Goal: Task Accomplishment & Management: Use online tool/utility

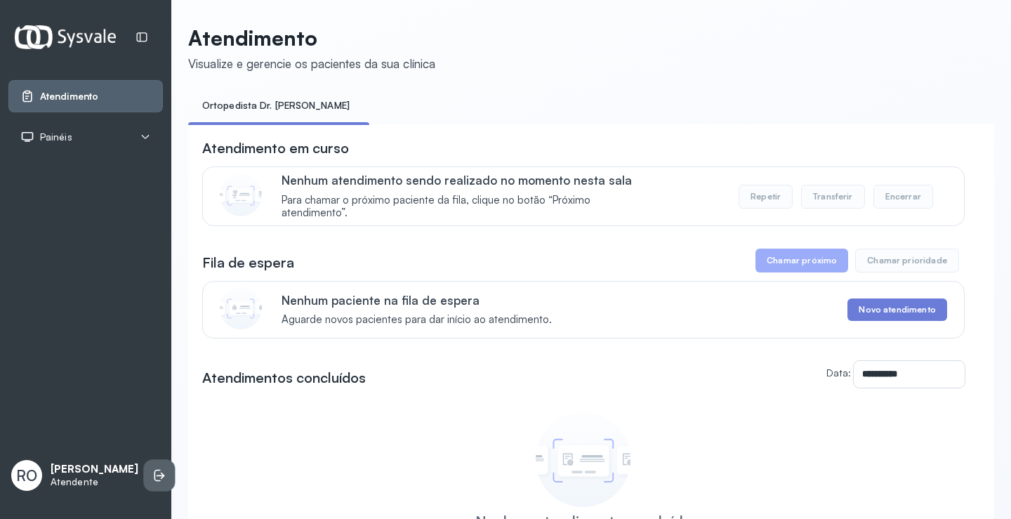
click at [152, 468] on icon at bounding box center [159, 475] width 14 height 14
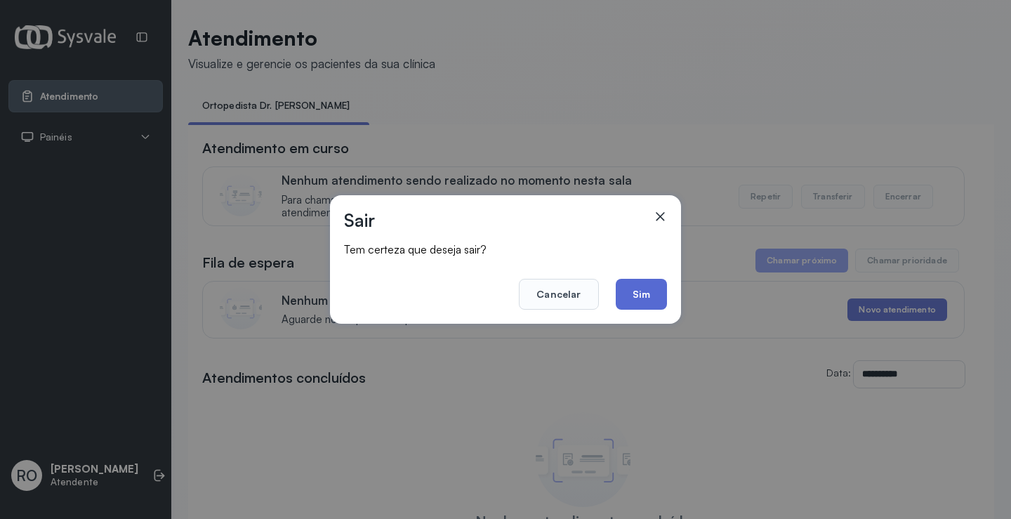
click at [657, 298] on button "Sim" at bounding box center [641, 294] width 51 height 31
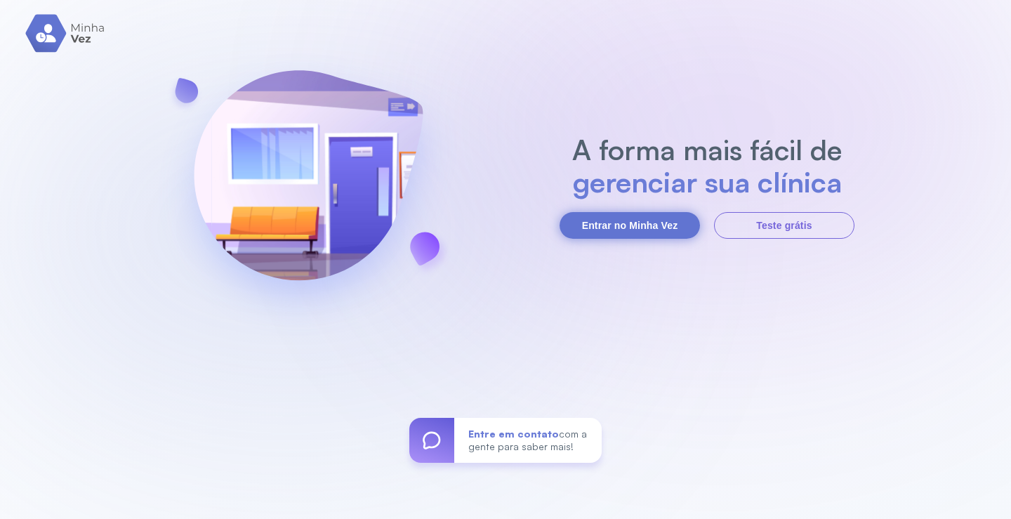
click at [669, 217] on button "Entrar no Minha Vez" at bounding box center [630, 225] width 140 height 27
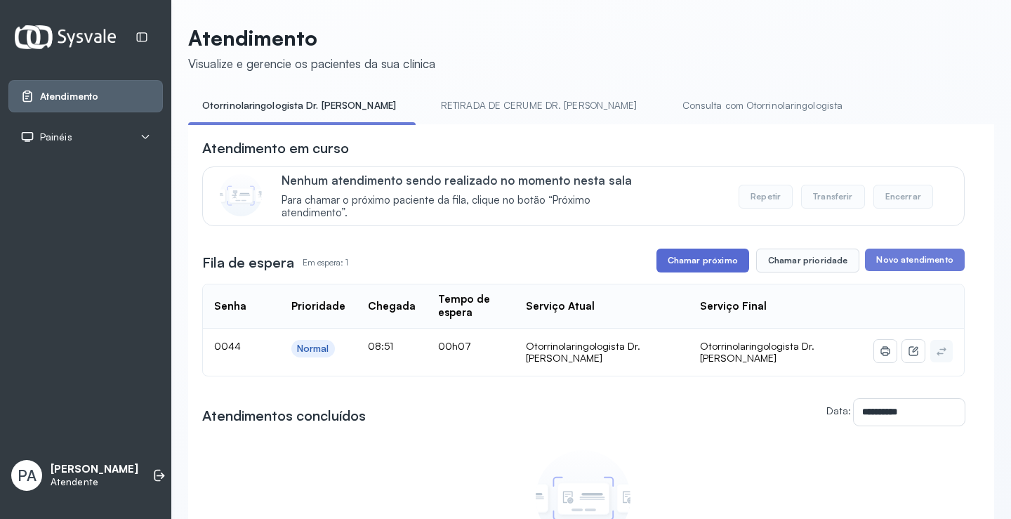
click at [697, 259] on button "Chamar próximo" at bounding box center [703, 261] width 93 height 24
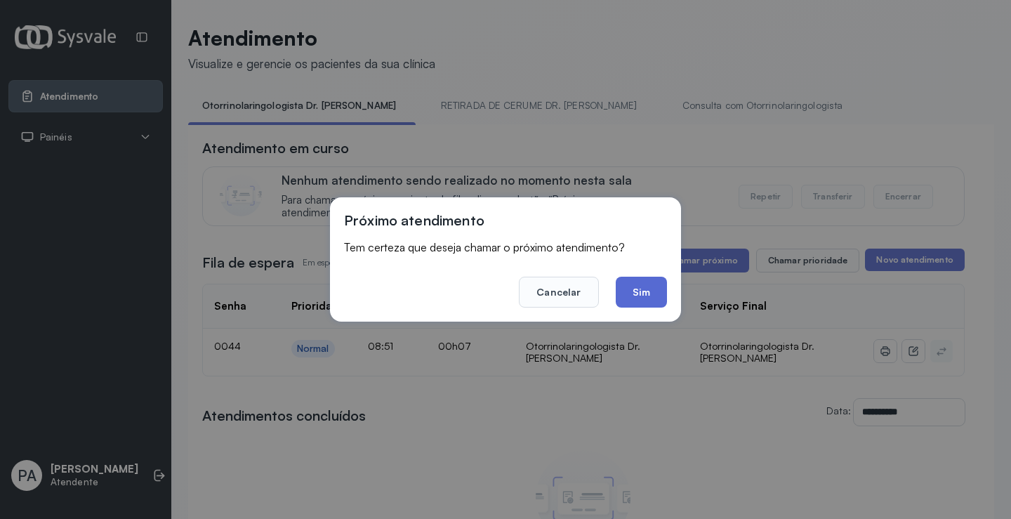
drag, startPoint x: 567, startPoint y: 291, endPoint x: 638, endPoint y: 298, distance: 71.2
click at [638, 298] on footer "Cancelar Sim" at bounding box center [505, 282] width 323 height 51
click at [647, 298] on button "Sim" at bounding box center [641, 292] width 51 height 31
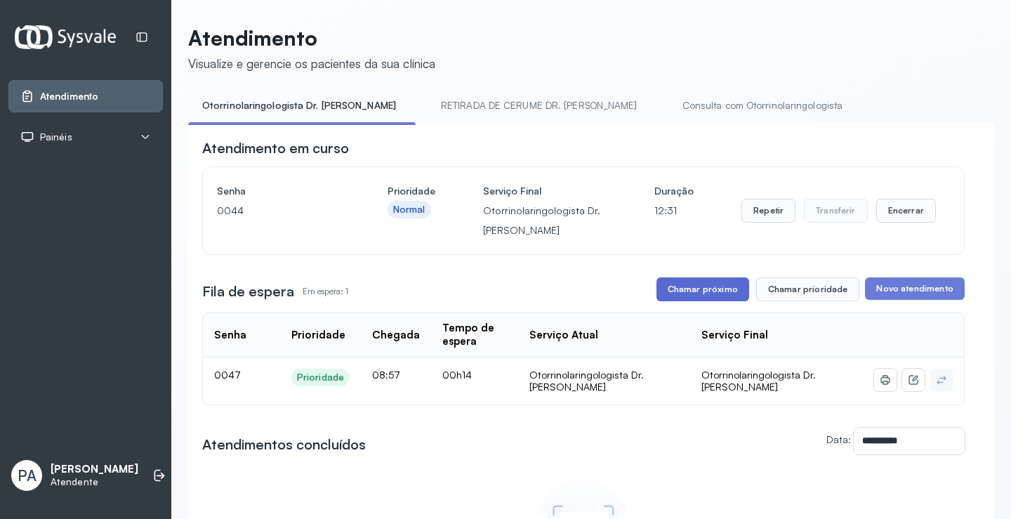
click at [695, 300] on button "Chamar próximo" at bounding box center [703, 289] width 93 height 24
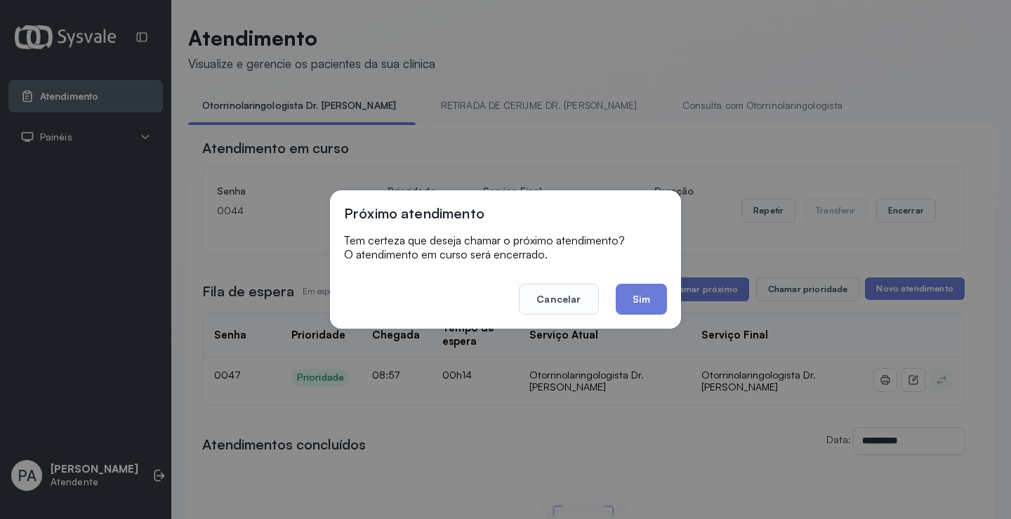
click at [634, 307] on button "Sim" at bounding box center [641, 299] width 51 height 31
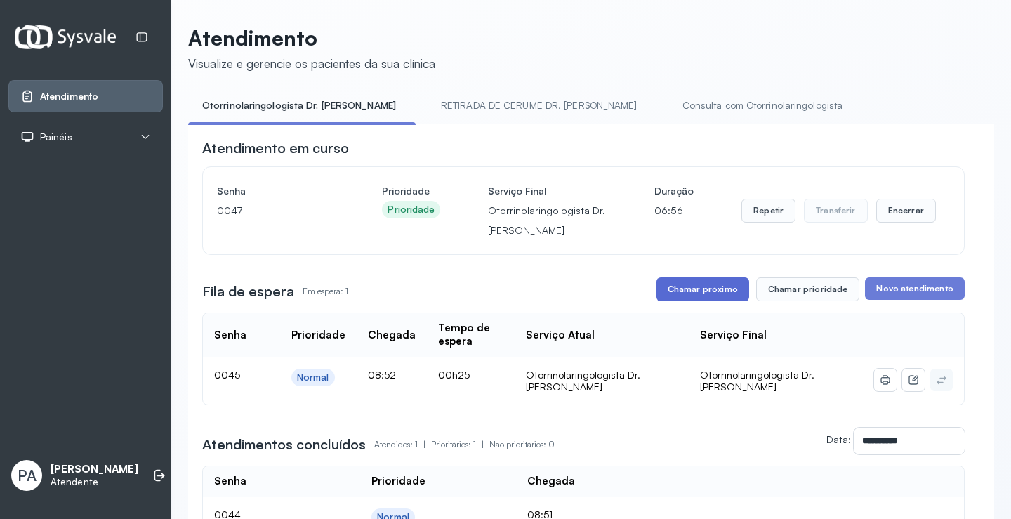
click at [676, 291] on button "Chamar próximo" at bounding box center [703, 289] width 93 height 24
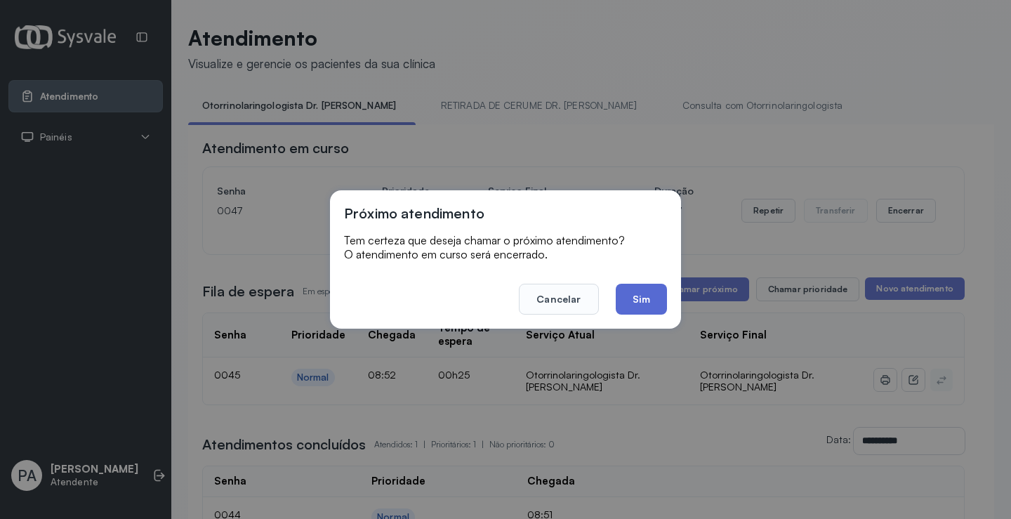
click at [648, 296] on button "Sim" at bounding box center [641, 299] width 51 height 31
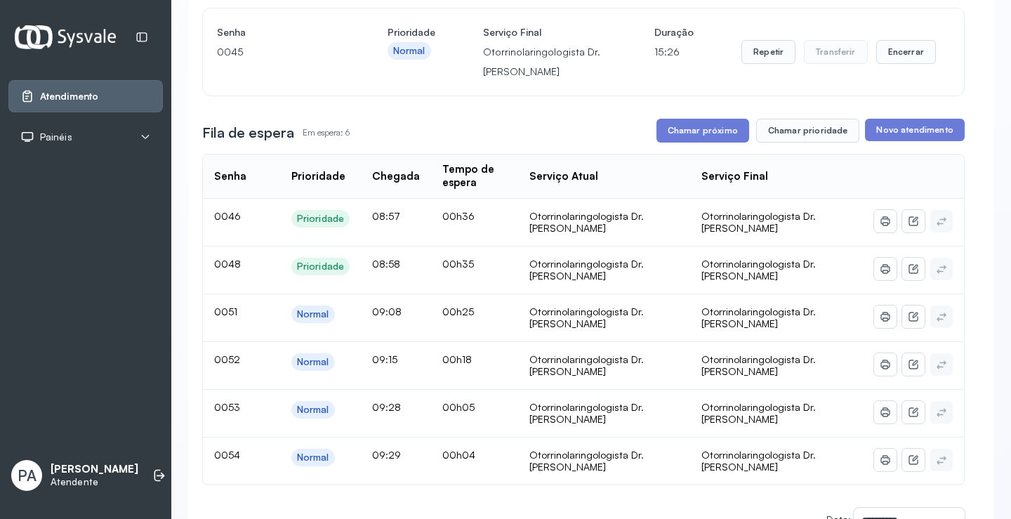
scroll to position [140, 0]
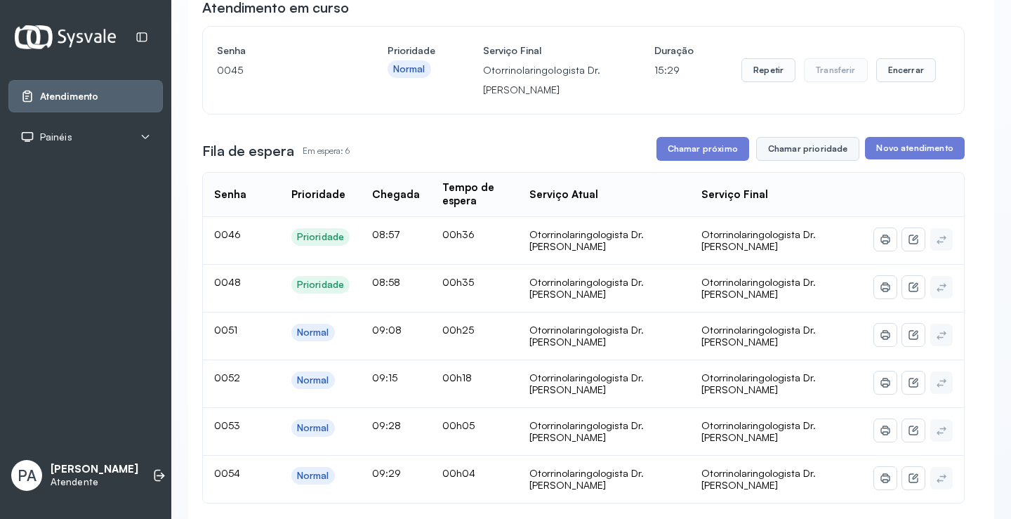
click at [775, 158] on button "Chamar prioridade" at bounding box center [808, 149] width 104 height 24
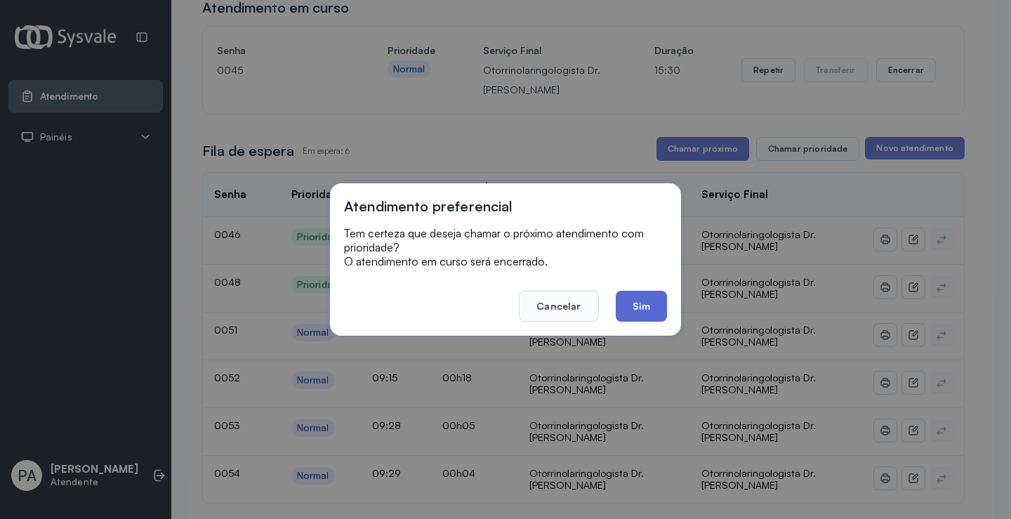
click at [659, 320] on button "Sim" at bounding box center [641, 306] width 51 height 31
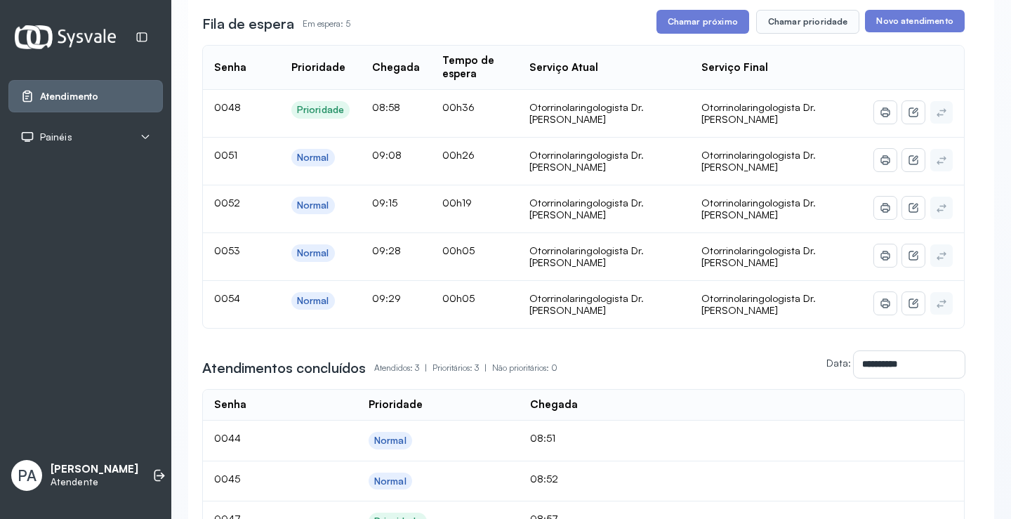
scroll to position [0, 0]
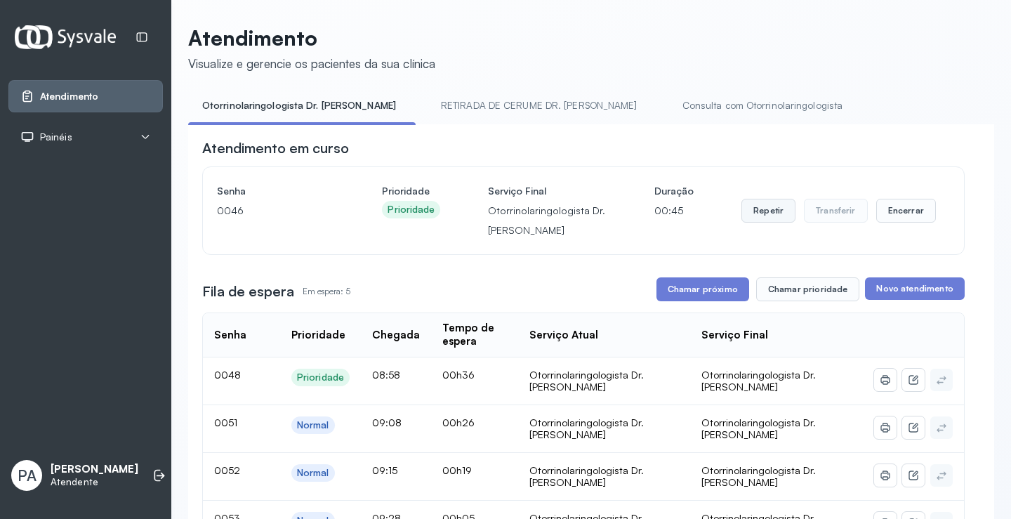
click at [774, 214] on button "Repetir" at bounding box center [769, 211] width 54 height 24
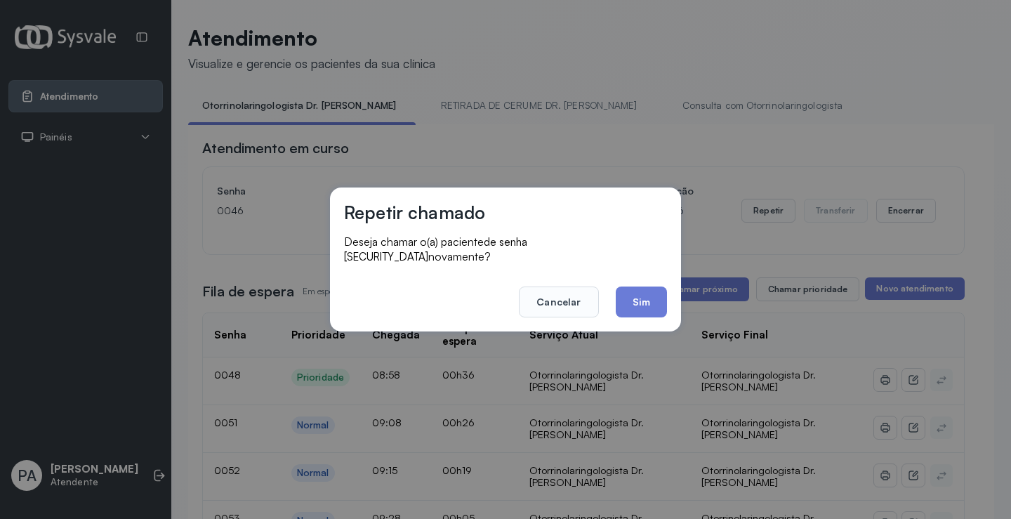
click at [634, 324] on div "Repetir chamado Deseja chamar o(a) paciente de senha 0046 novamente? Cancelar S…" at bounding box center [505, 259] width 1011 height 519
click at [636, 308] on button "Sim" at bounding box center [641, 302] width 51 height 31
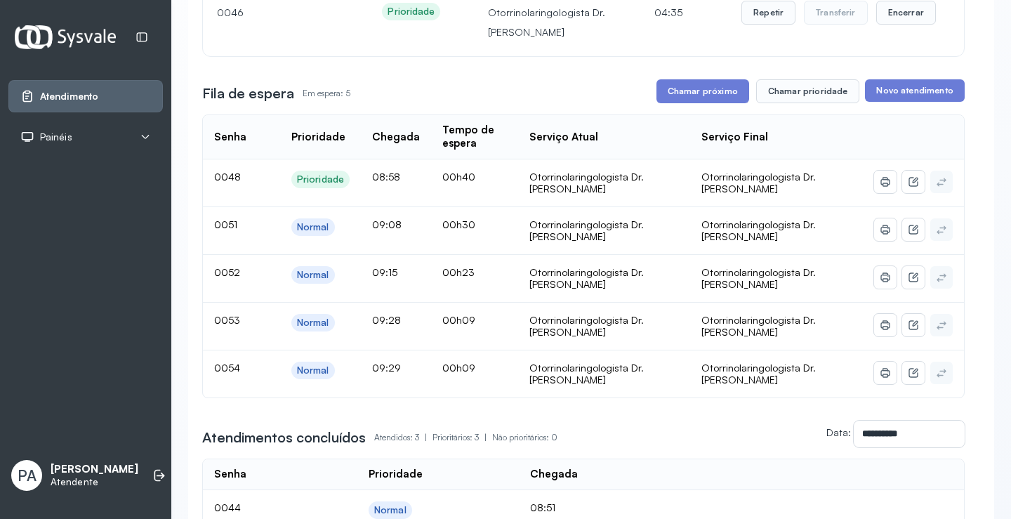
scroll to position [211, 0]
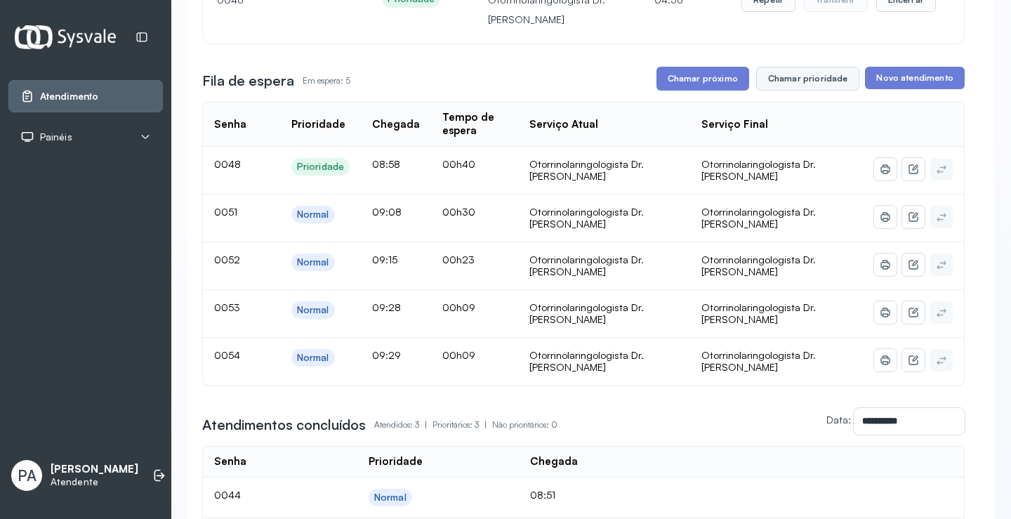
click at [811, 75] on button "Chamar prioridade" at bounding box center [808, 79] width 104 height 24
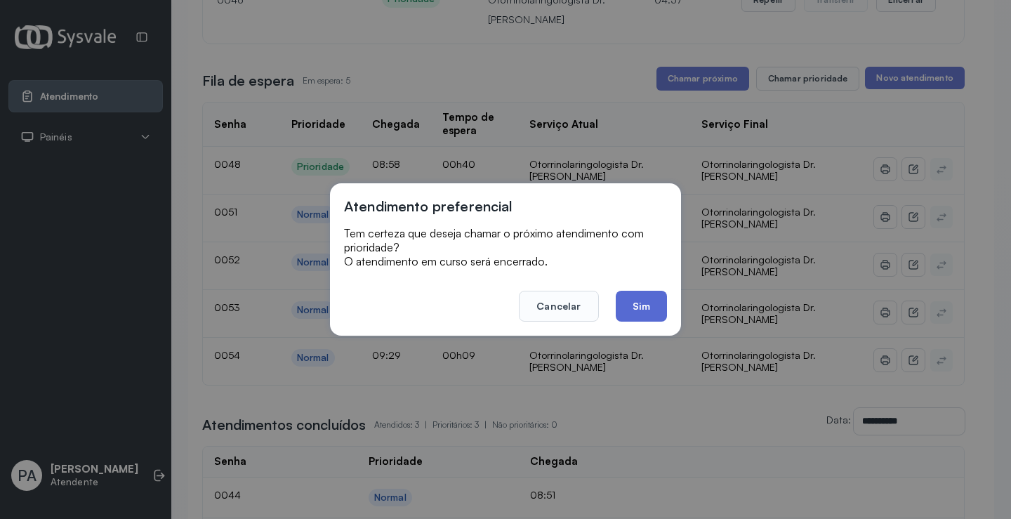
click at [647, 319] on button "Sim" at bounding box center [641, 306] width 51 height 31
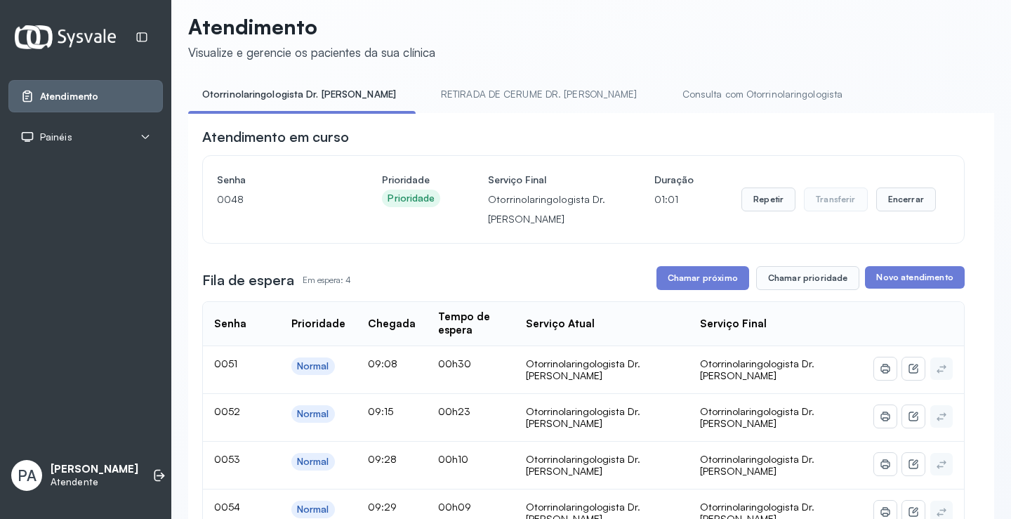
scroll to position [0, 0]
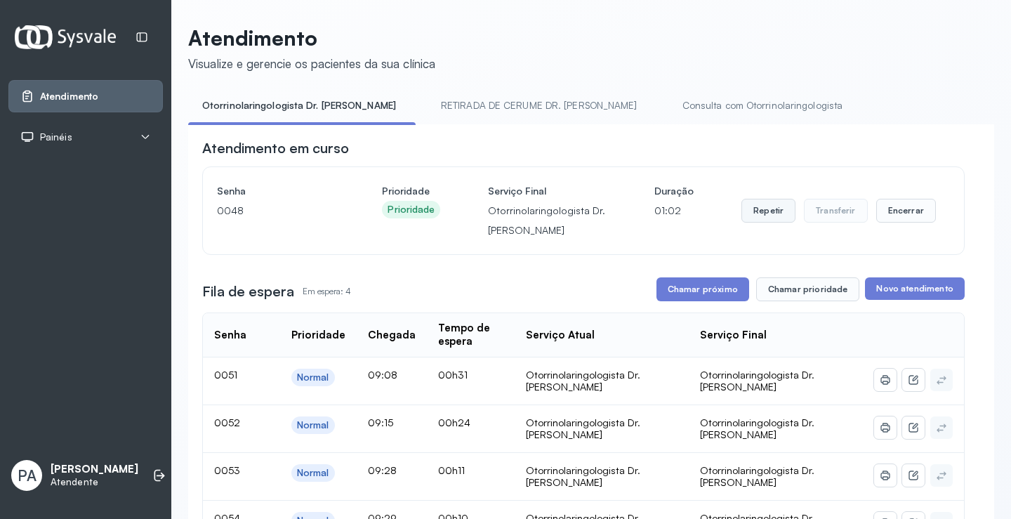
click at [770, 217] on button "Repetir" at bounding box center [769, 211] width 54 height 24
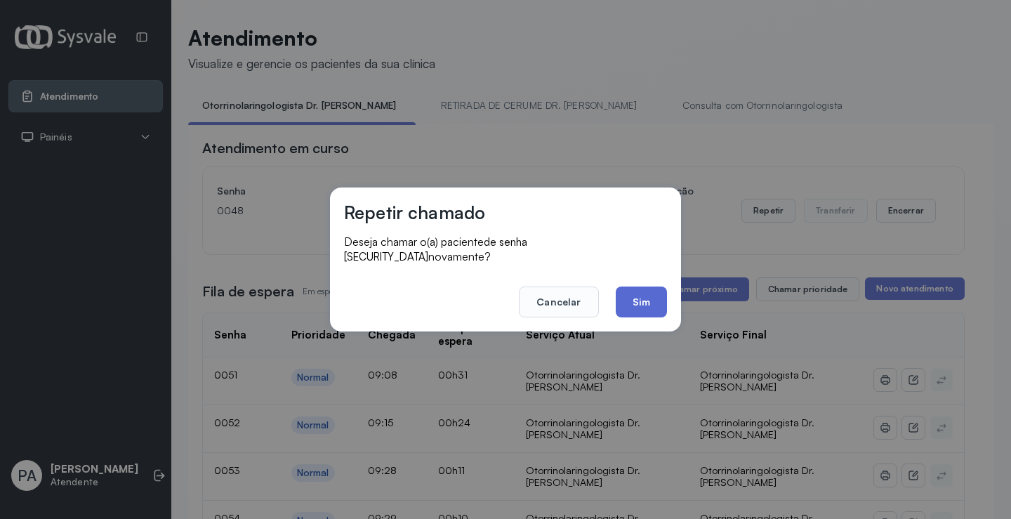
click at [641, 287] on button "Sim" at bounding box center [641, 302] width 51 height 31
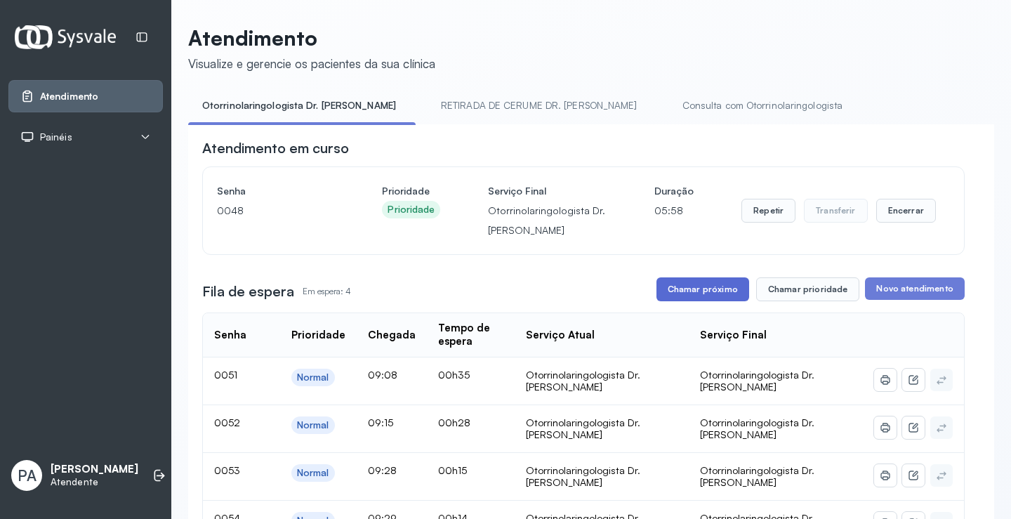
click at [719, 298] on button "Chamar próximo" at bounding box center [703, 289] width 93 height 24
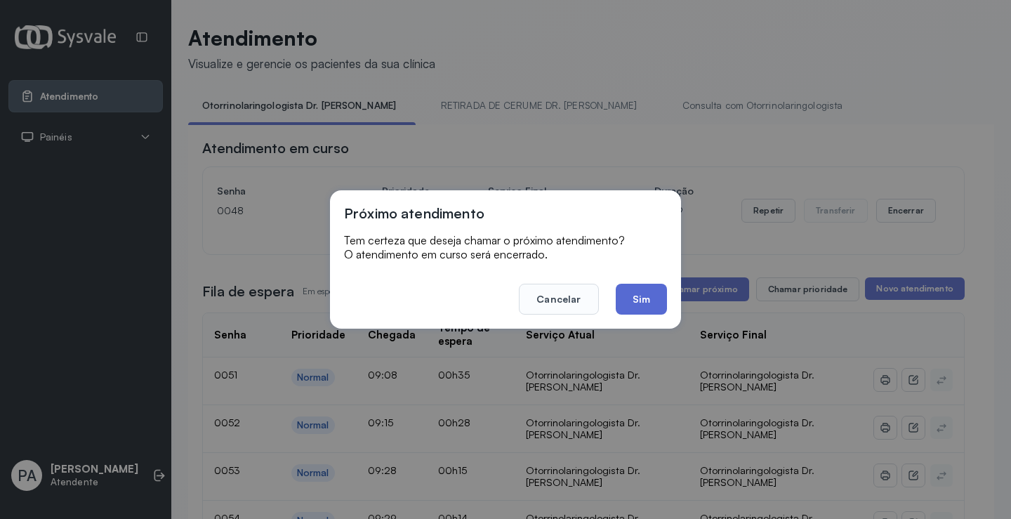
click at [646, 297] on button "Sim" at bounding box center [641, 299] width 51 height 31
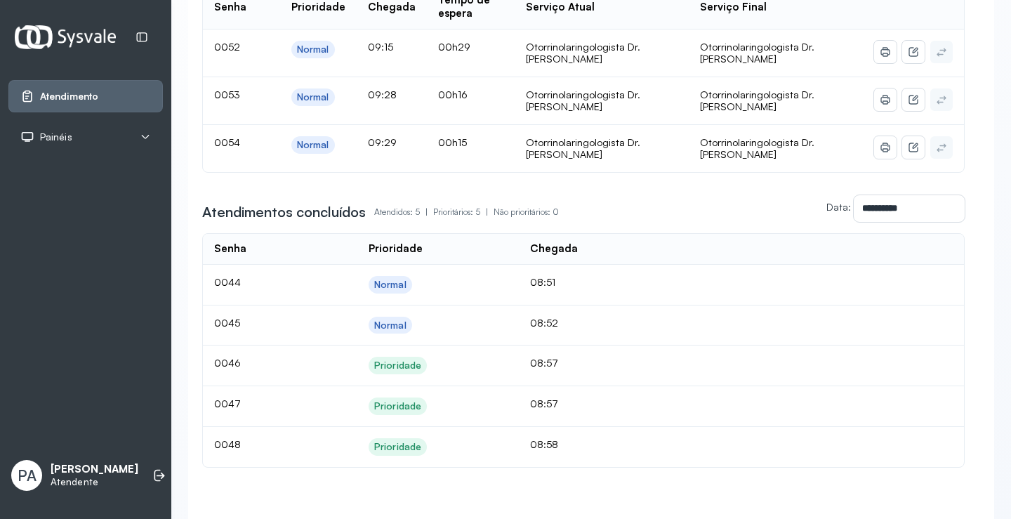
scroll to position [190, 0]
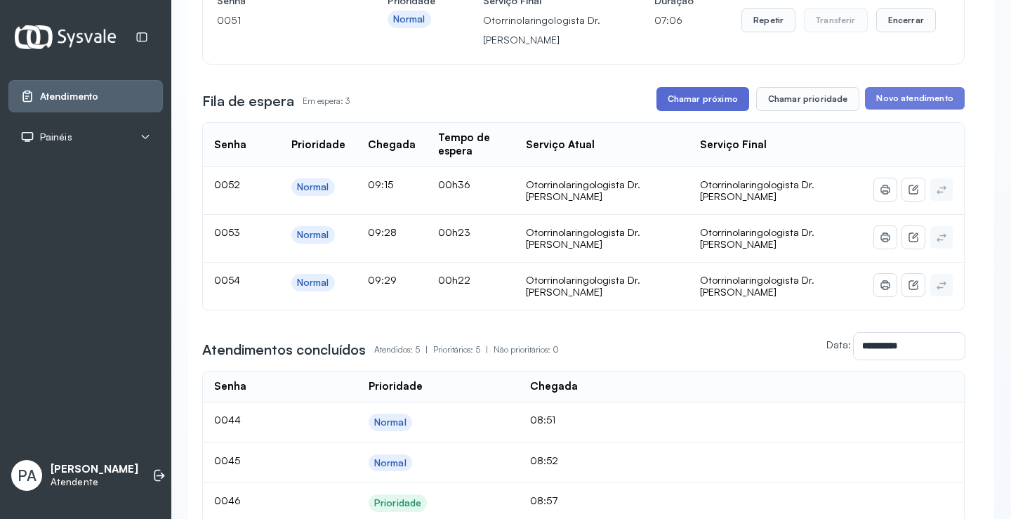
click at [735, 96] on button "Chamar próximo" at bounding box center [703, 99] width 93 height 24
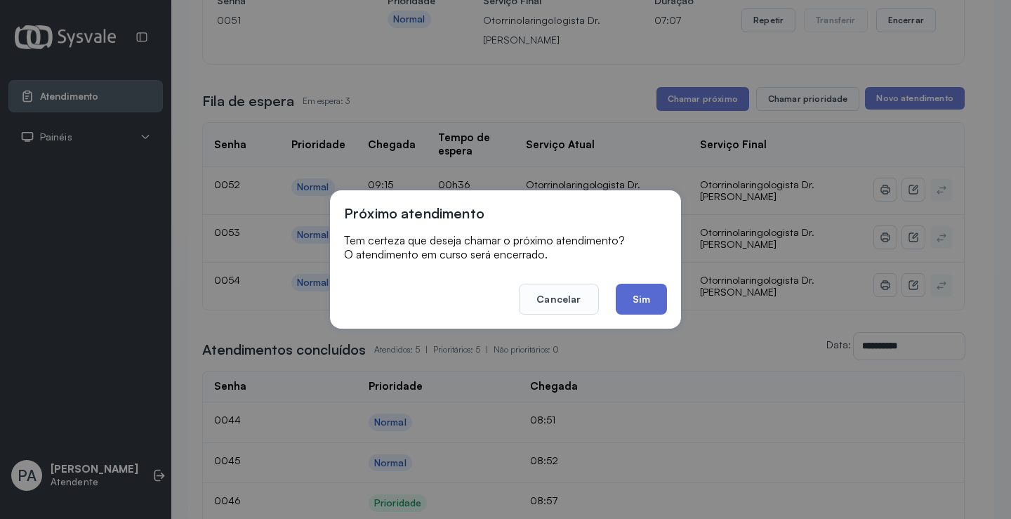
click at [648, 291] on button "Sim" at bounding box center [641, 299] width 51 height 31
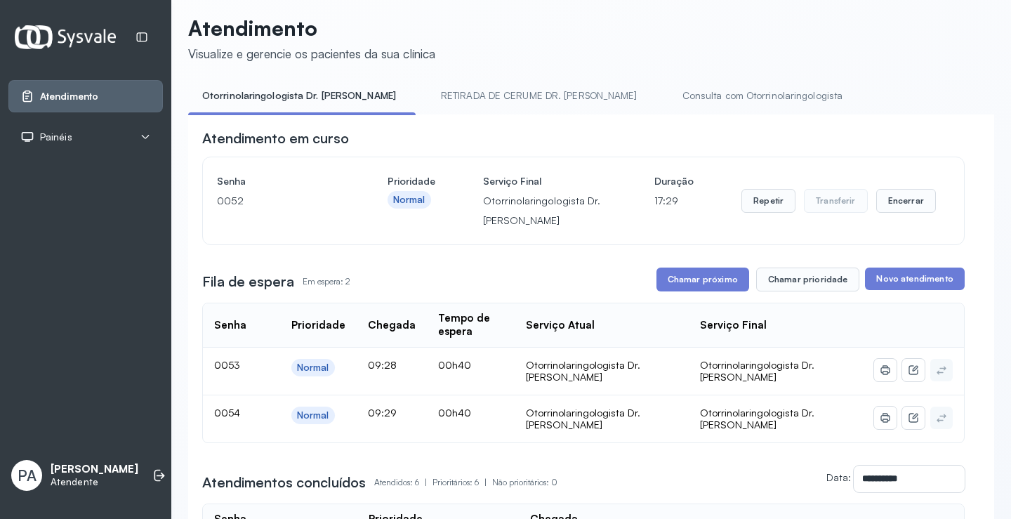
scroll to position [0, 0]
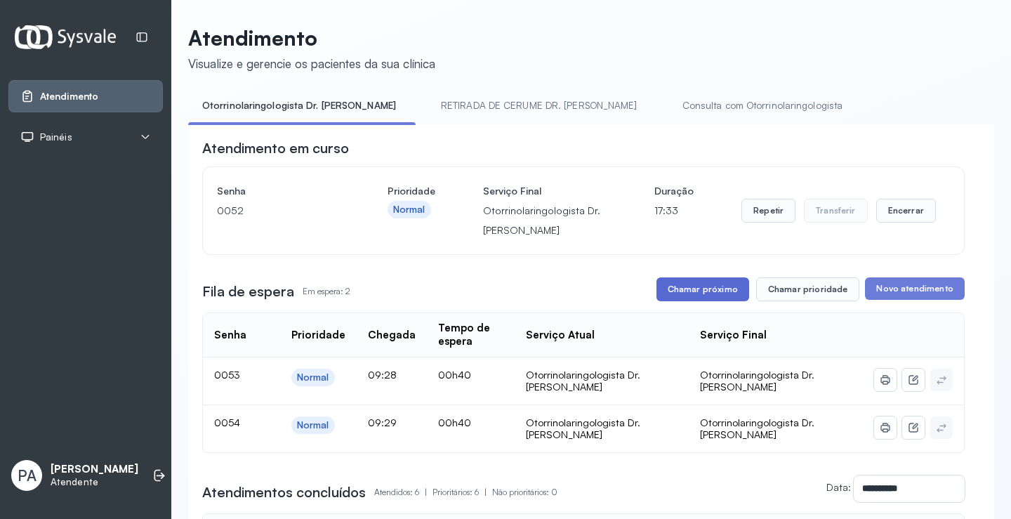
click at [694, 292] on button "Chamar próximo" at bounding box center [703, 289] width 93 height 24
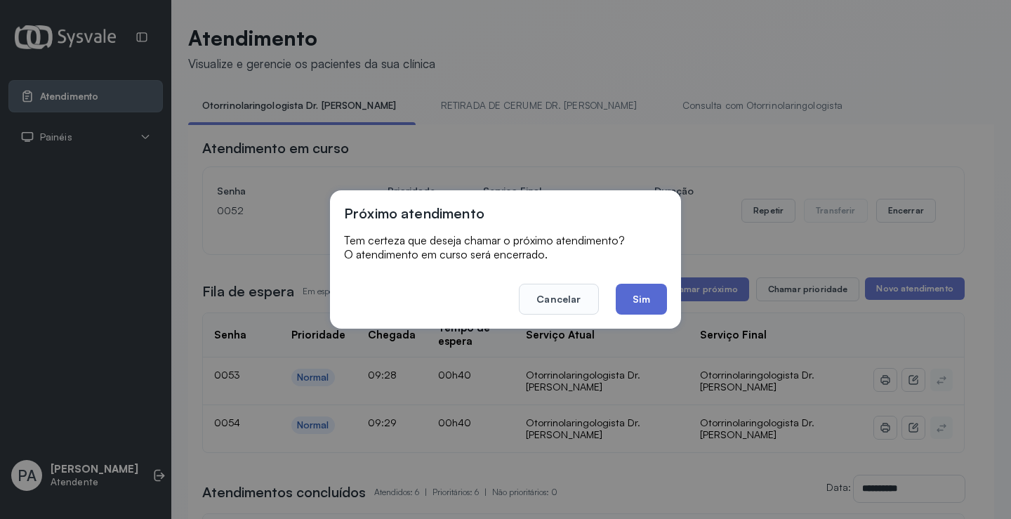
click at [627, 290] on button "Sim" at bounding box center [641, 299] width 51 height 31
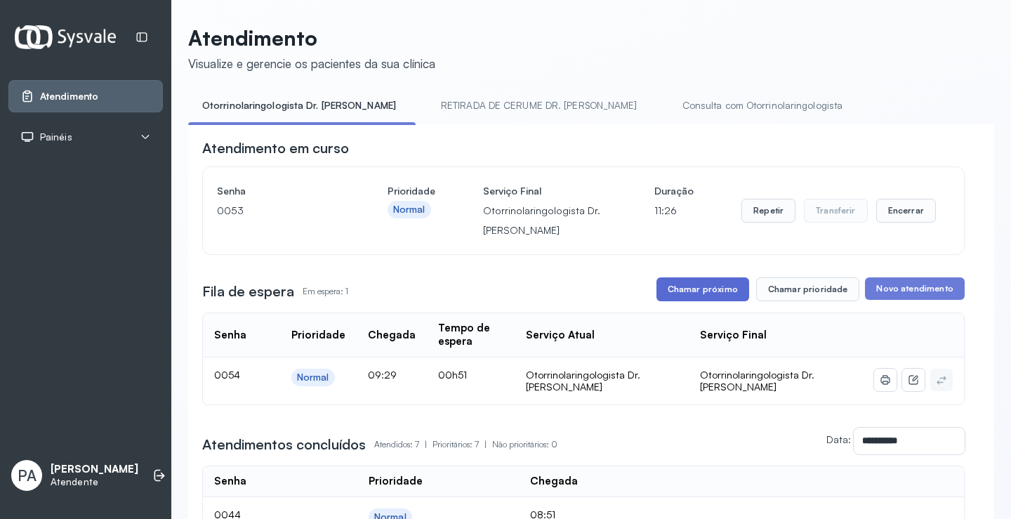
click at [717, 295] on button "Chamar próximo" at bounding box center [703, 289] width 93 height 24
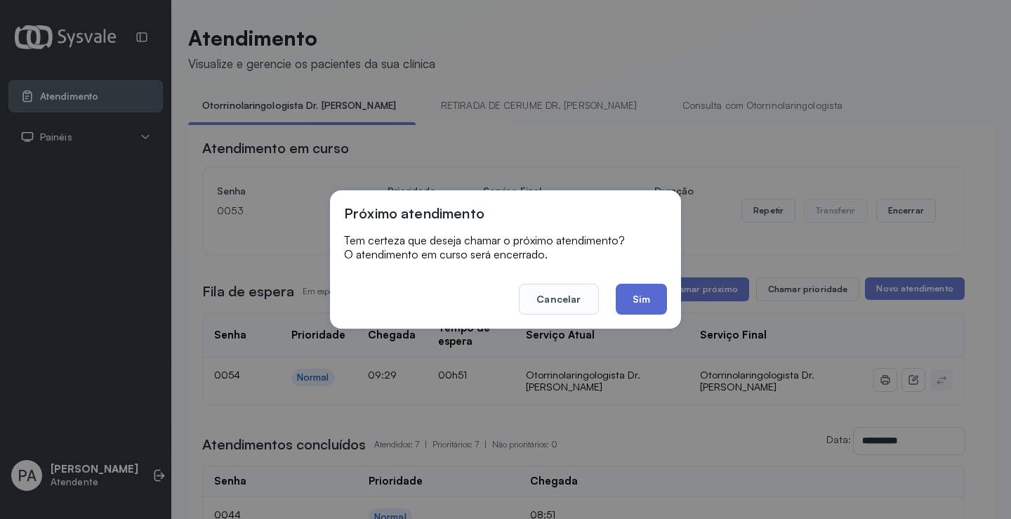
click at [662, 301] on button "Sim" at bounding box center [641, 299] width 51 height 31
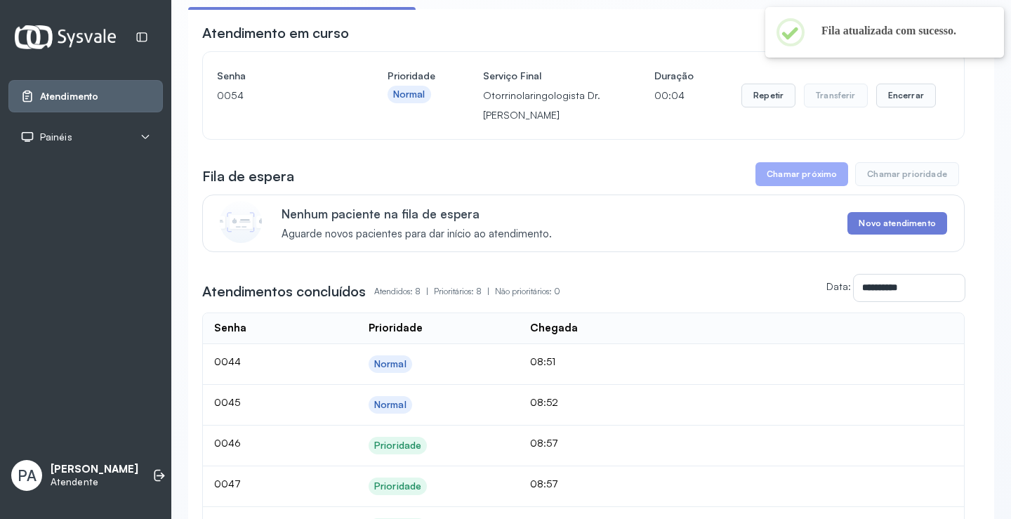
scroll to position [351, 0]
